Goal: Information Seeking & Learning: Learn about a topic

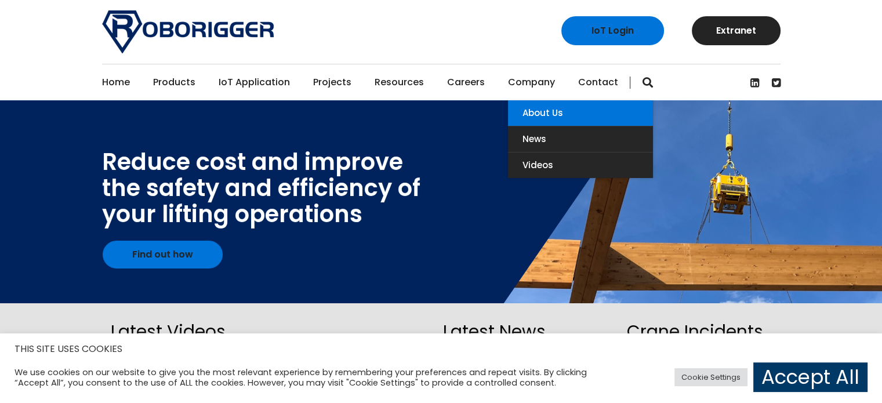
click at [531, 106] on link "About Us" at bounding box center [580, 113] width 145 height 26
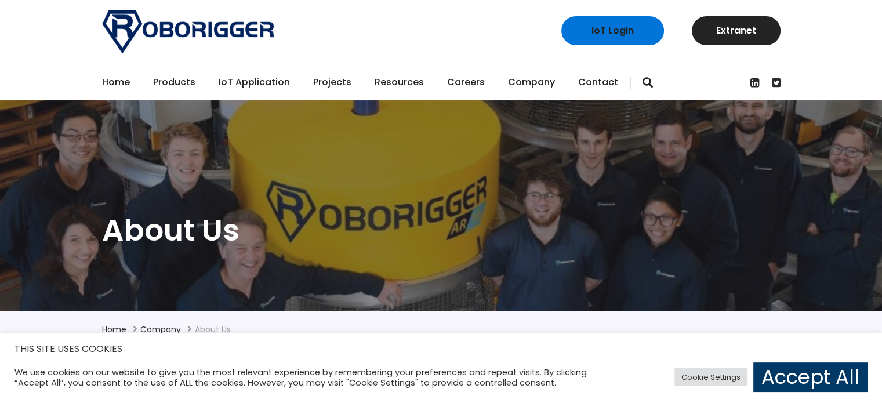
click at [230, 83] on link "IoT Application" at bounding box center [254, 82] width 71 height 36
click at [255, 88] on link "IoT Application" at bounding box center [254, 82] width 71 height 36
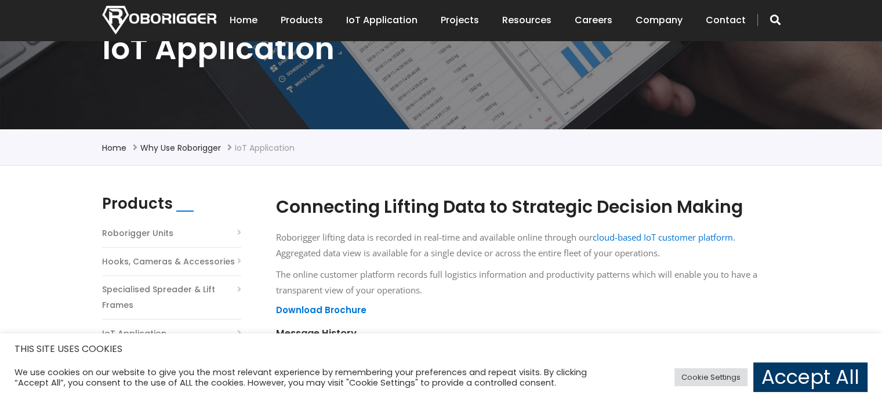
scroll to position [174, 0]
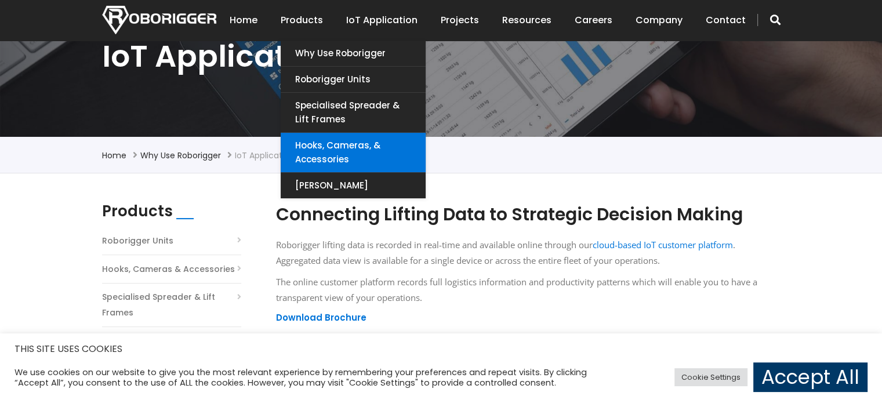
click at [337, 148] on link "Hooks, Cameras, & Accessories" at bounding box center [353, 152] width 145 height 39
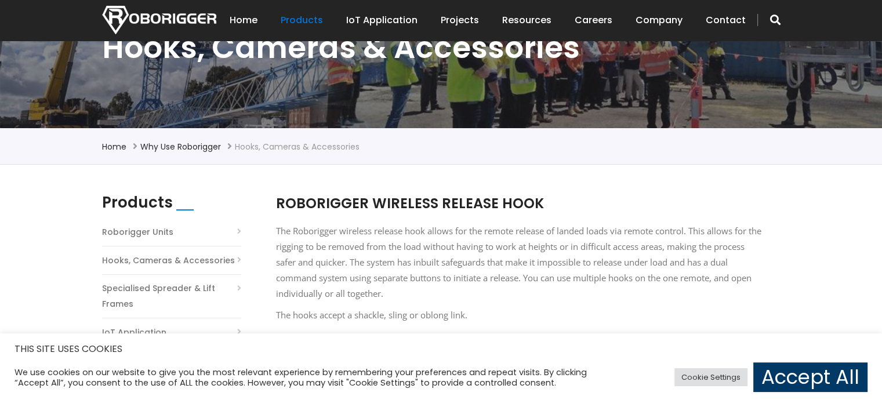
scroll to position [182, 0]
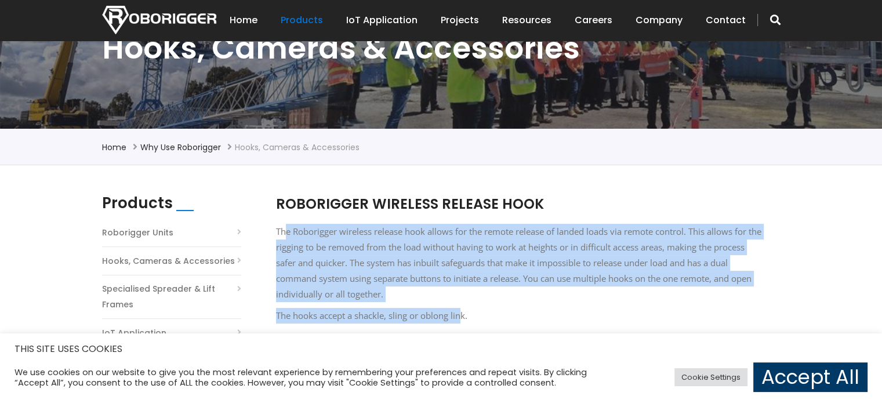
drag, startPoint x: 286, startPoint y: 233, endPoint x: 464, endPoint y: 318, distance: 197.2
click at [464, 318] on div "ROBORIGGER WIRELESS RELEASE HOOK The Roborigger wireless release hook allows fo…" at bounding box center [519, 339] width 487 height 291
click at [464, 318] on p "The hooks accept a shackle, sling or oblong link." at bounding box center [519, 316] width 487 height 16
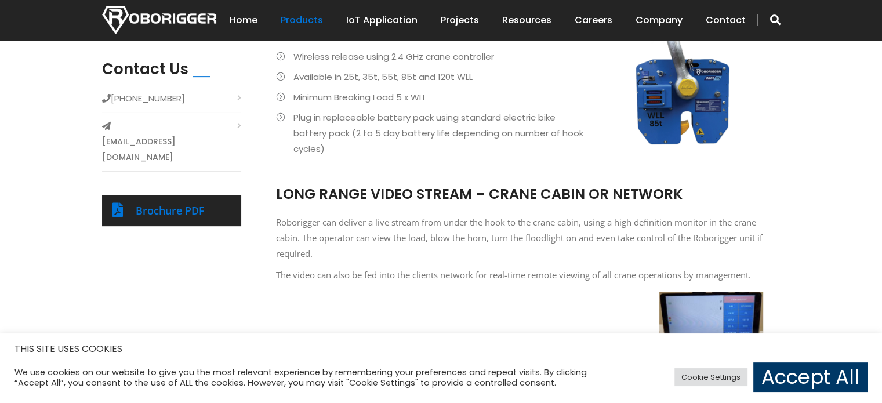
scroll to position [472, 0]
